Goal: Information Seeking & Learning: Learn about a topic

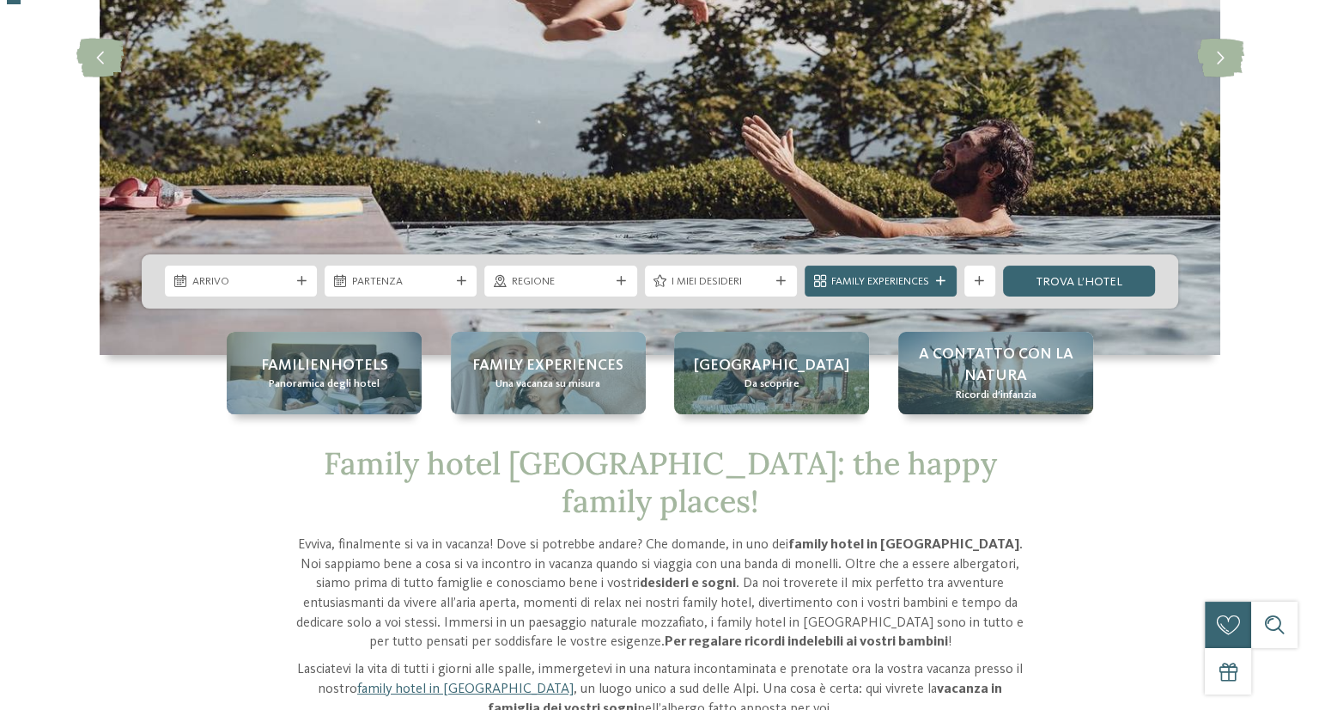
scroll to position [344, 0]
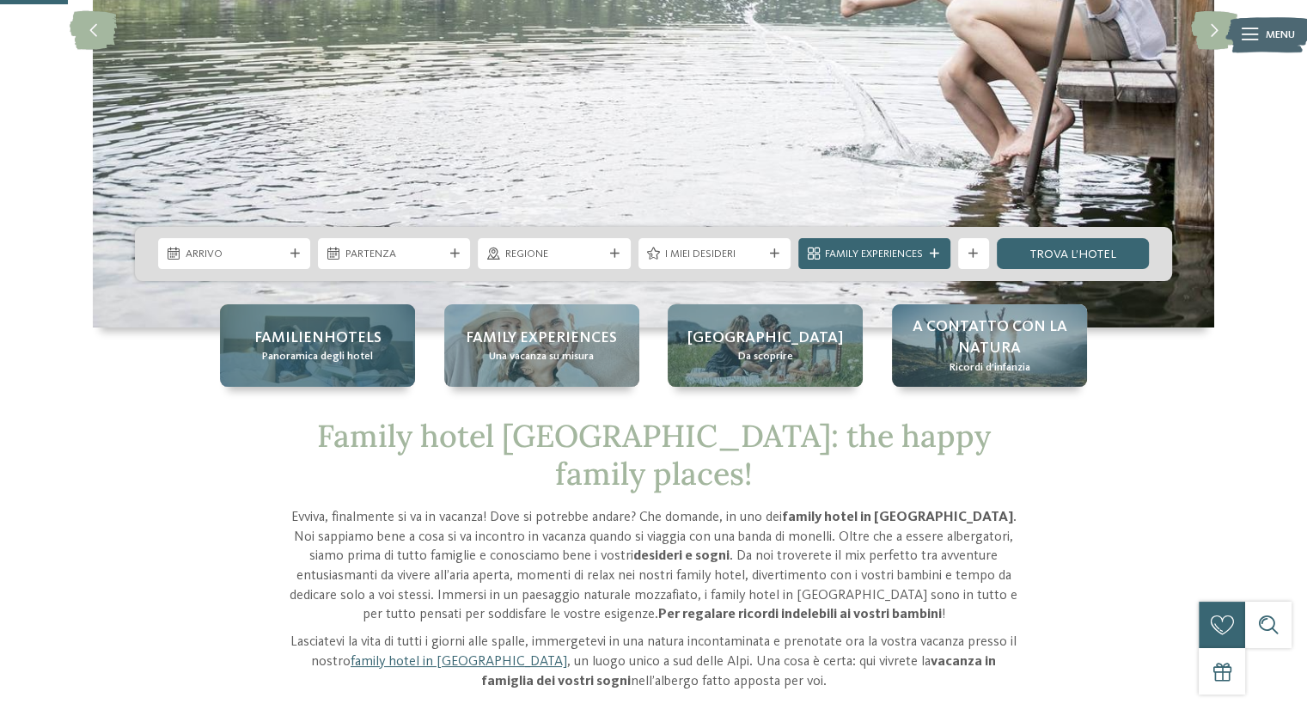
click at [299, 351] on span "Panoramica degli hotel" at bounding box center [317, 356] width 111 height 15
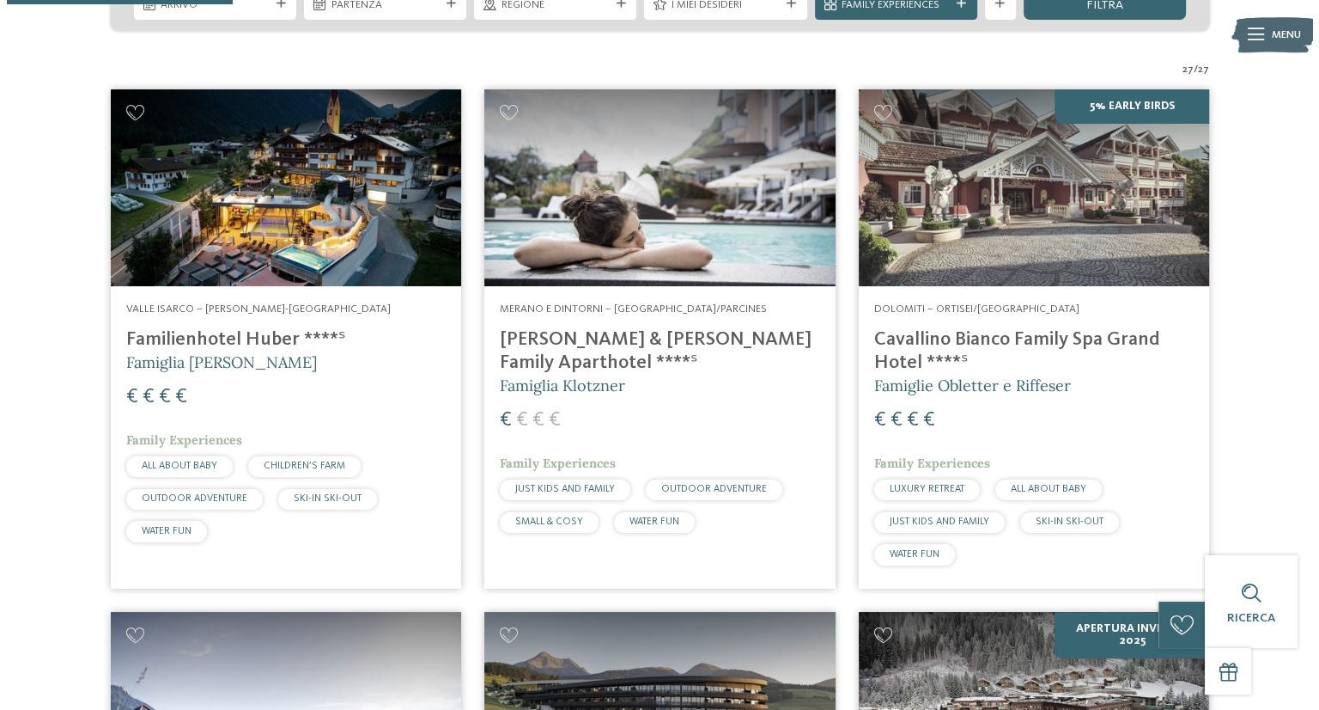
scroll to position [945, 0]
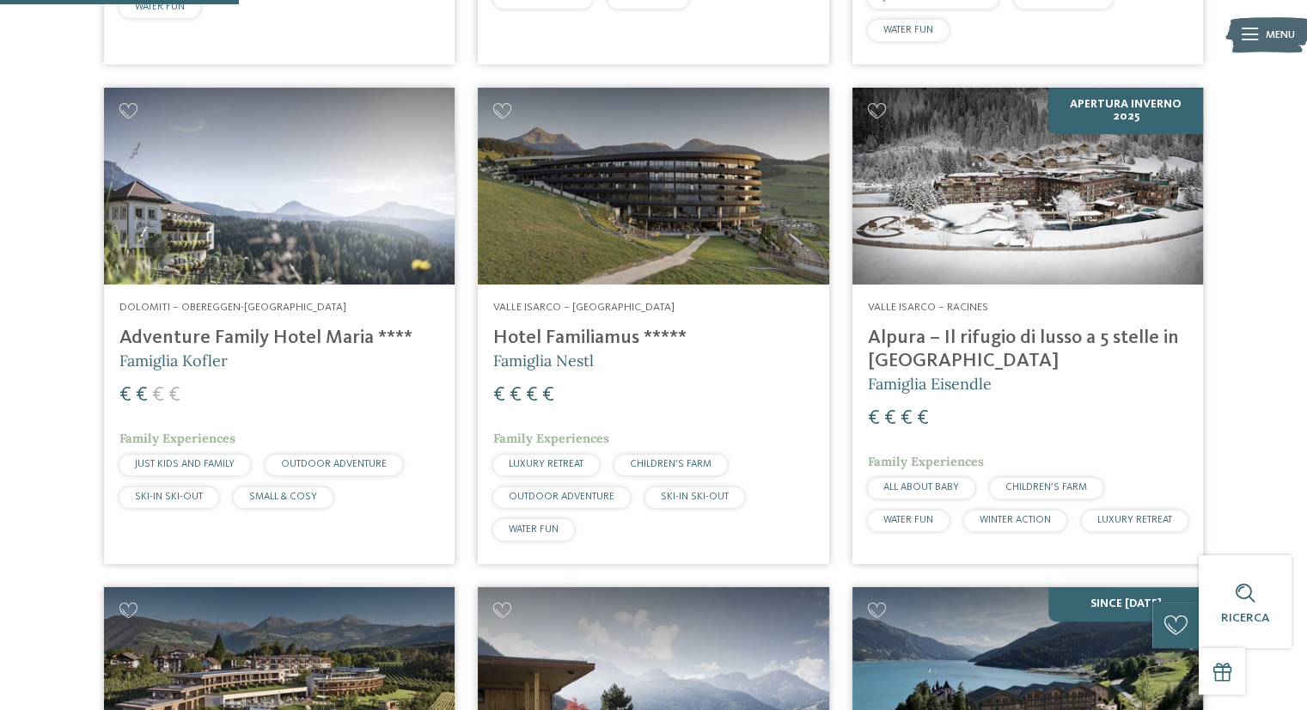
click at [593, 252] on img at bounding box center [653, 187] width 350 height 198
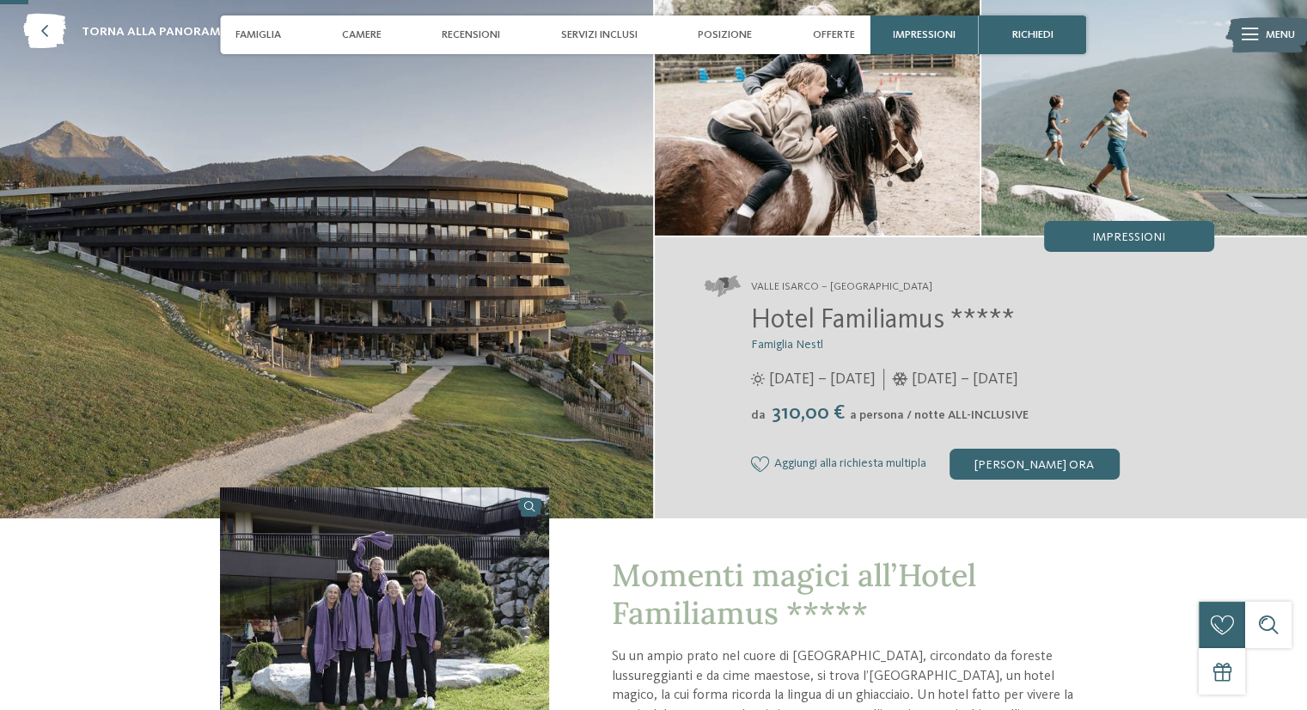
scroll to position [172, 0]
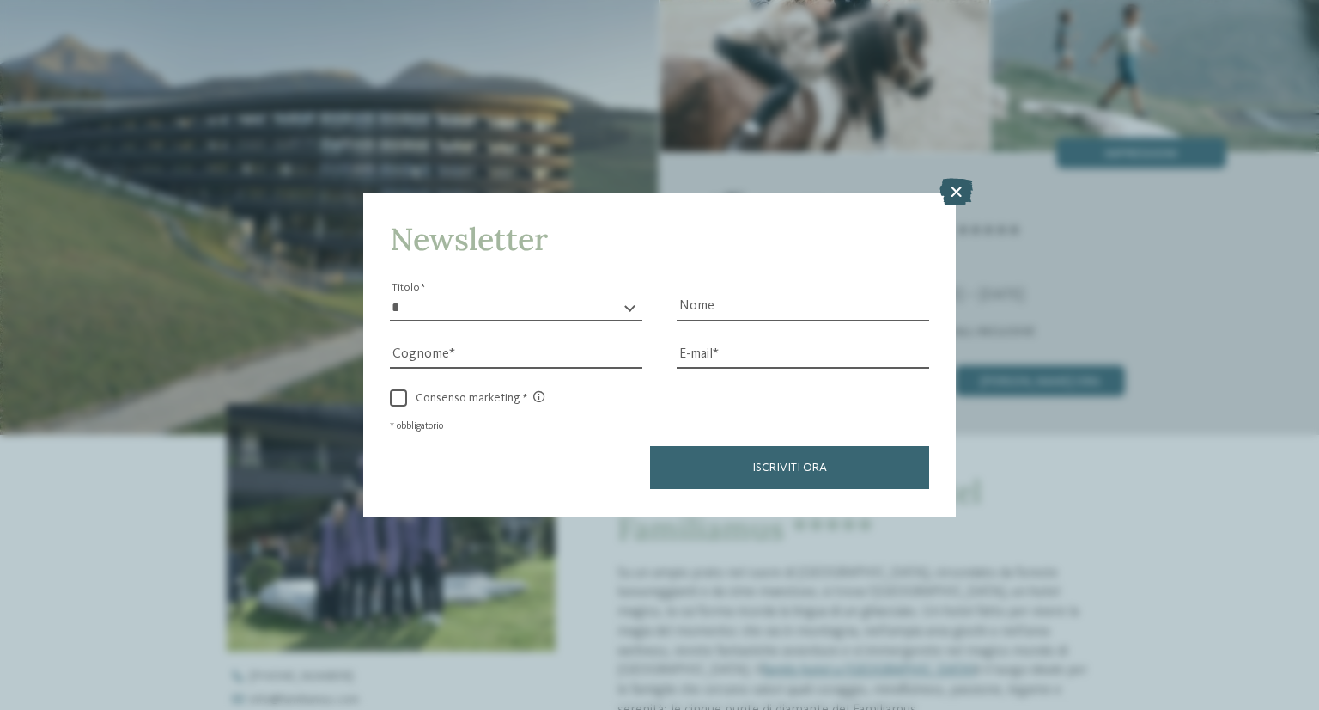
click at [959, 194] on icon at bounding box center [957, 192] width 34 height 27
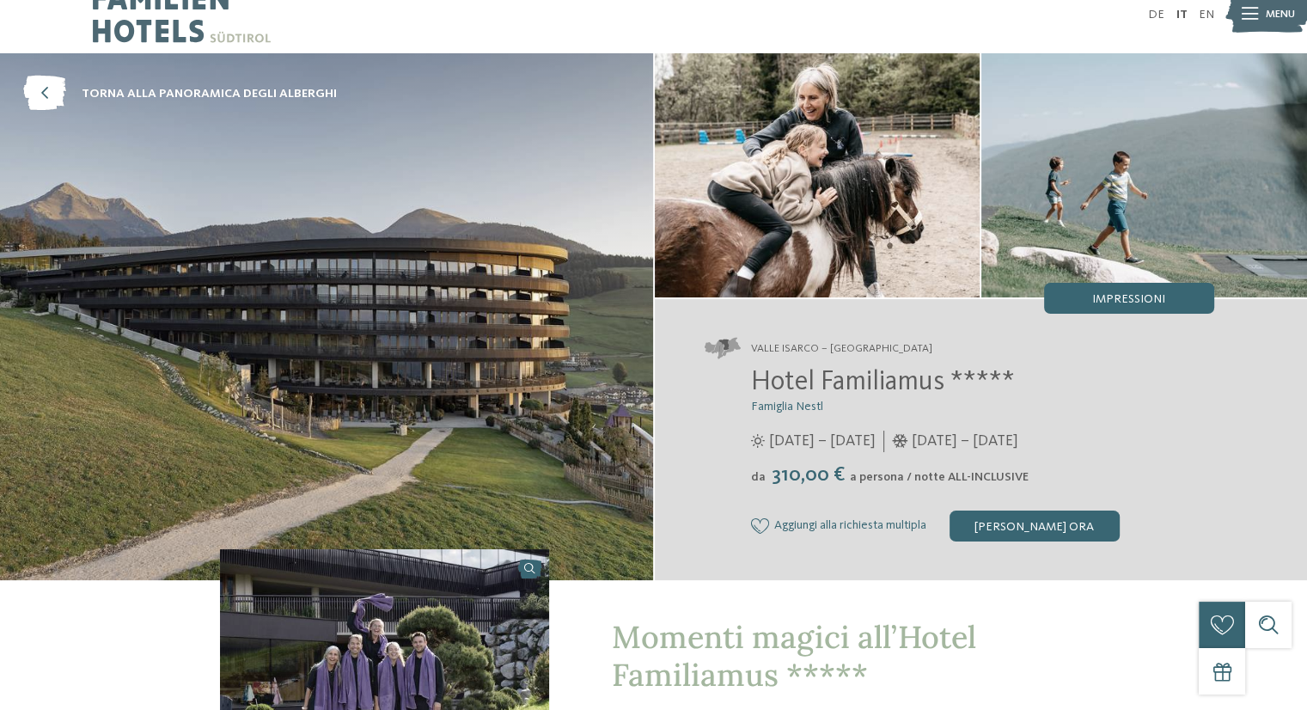
scroll to position [0, 0]
